Goal: Understand site structure: Understand site structure

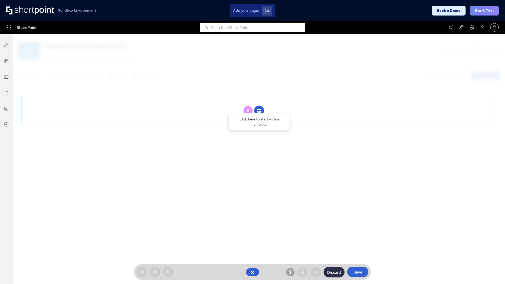
click at [259, 110] on circle at bounding box center [259, 111] width 10 height 10
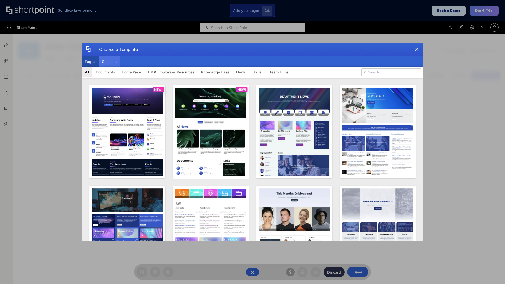
click at [109, 61] on button "Sections" at bounding box center [109, 61] width 21 height 11
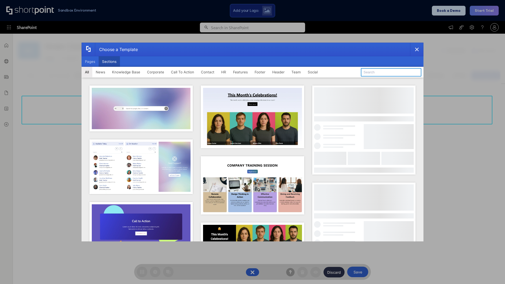
type input "Header 5"
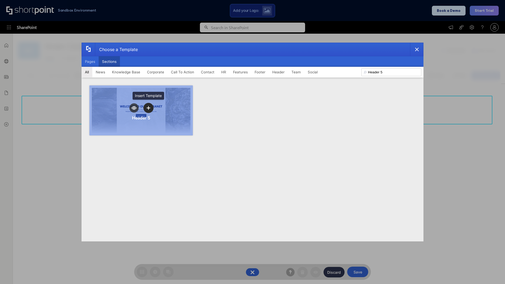
click at [148, 108] on icon "template selector" at bounding box center [148, 108] width 4 height 4
